Goal: Find specific page/section: Find specific page/section

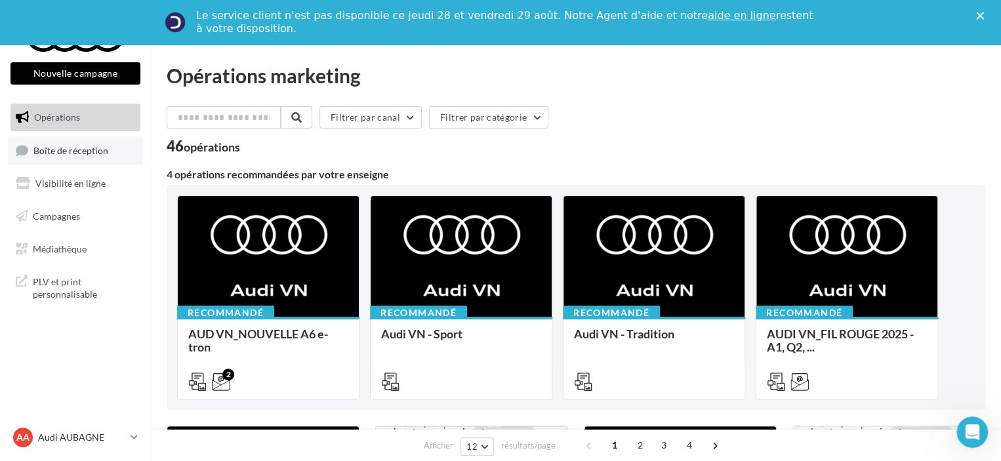
click at [90, 151] on span "Boîte de réception" at bounding box center [70, 149] width 75 height 11
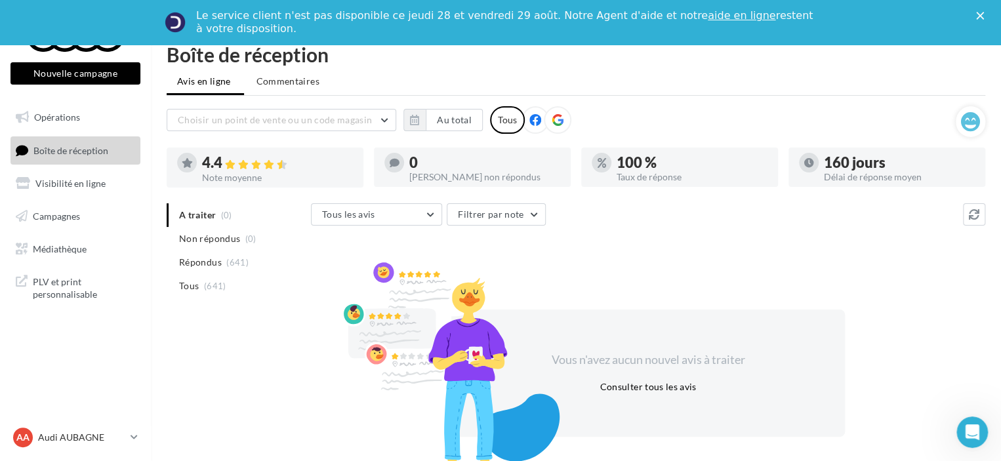
click at [73, 144] on link "Boîte de réception" at bounding box center [75, 150] width 135 height 28
